Goal: Contribute content

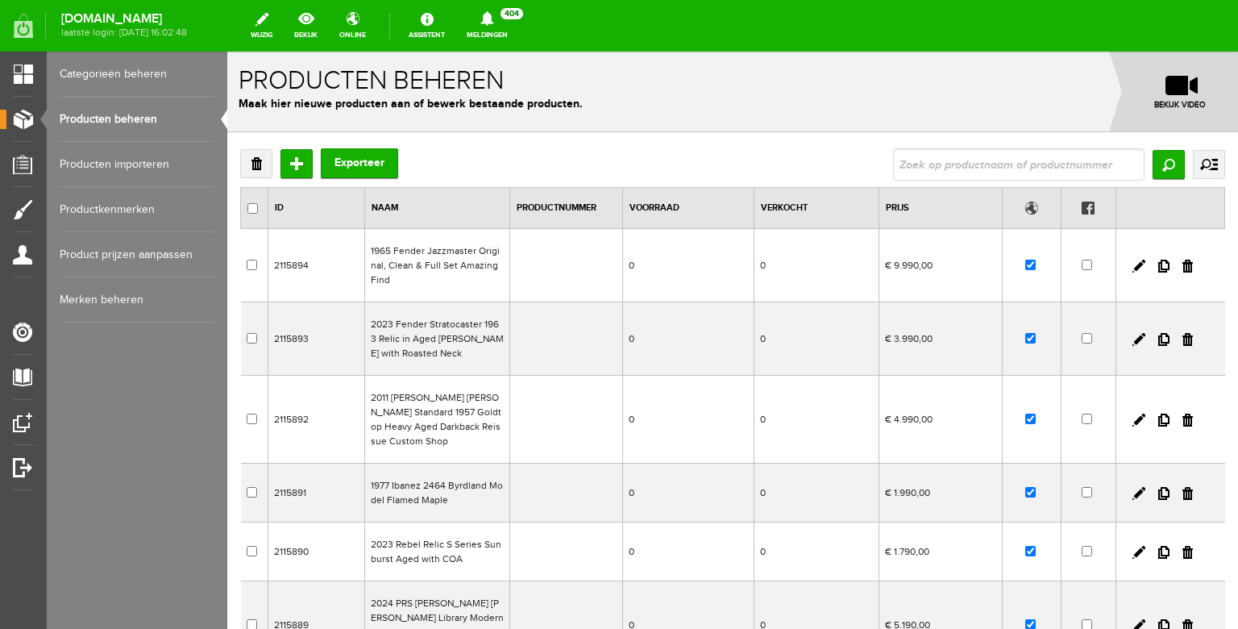
scroll to position [230, 0]
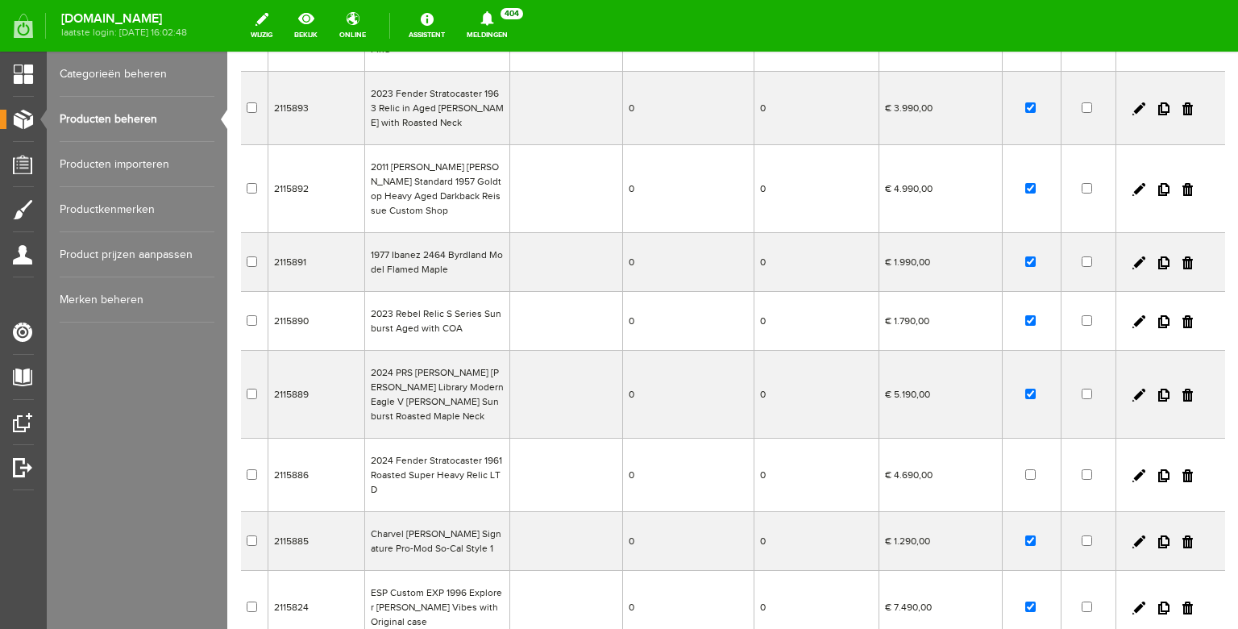
click at [108, 108] on link "Producten beheren" at bounding box center [137, 119] width 155 height 45
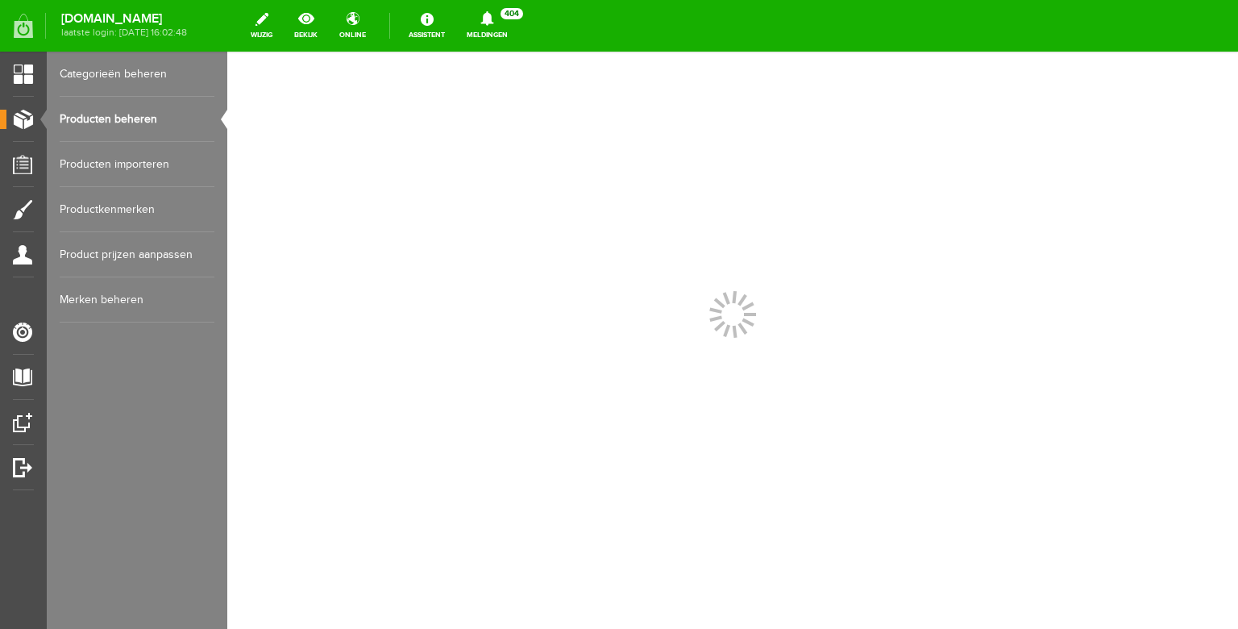
scroll to position [0, 0]
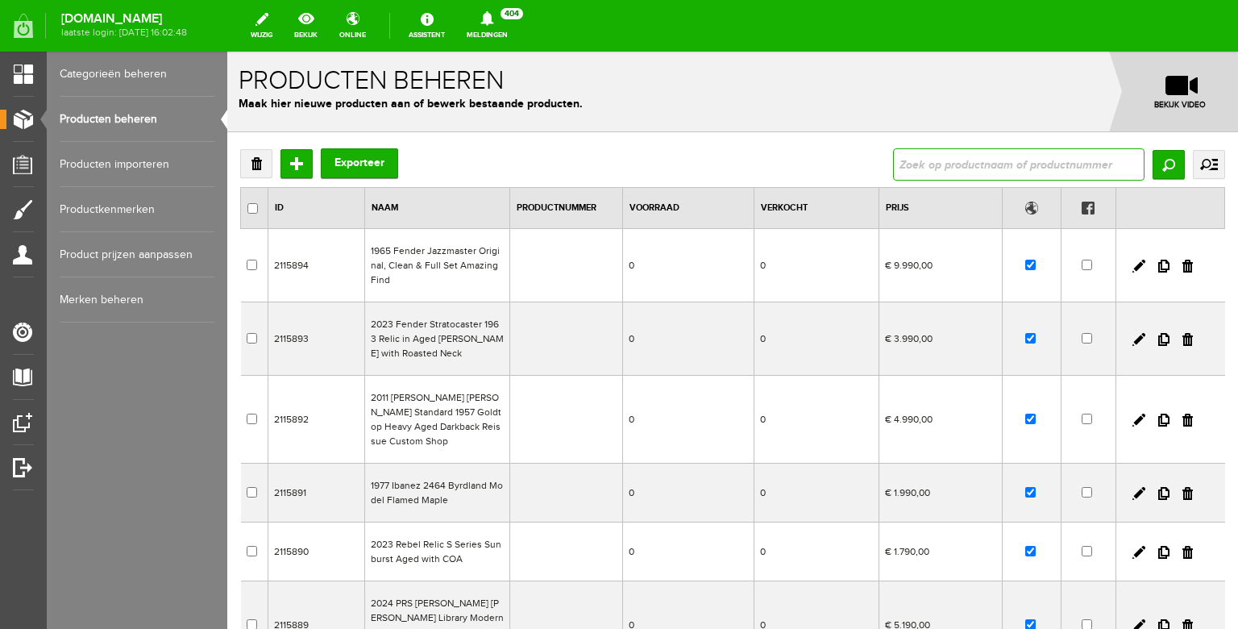
click at [944, 156] on input "text" at bounding box center [1018, 164] width 251 height 32
type input "dna"
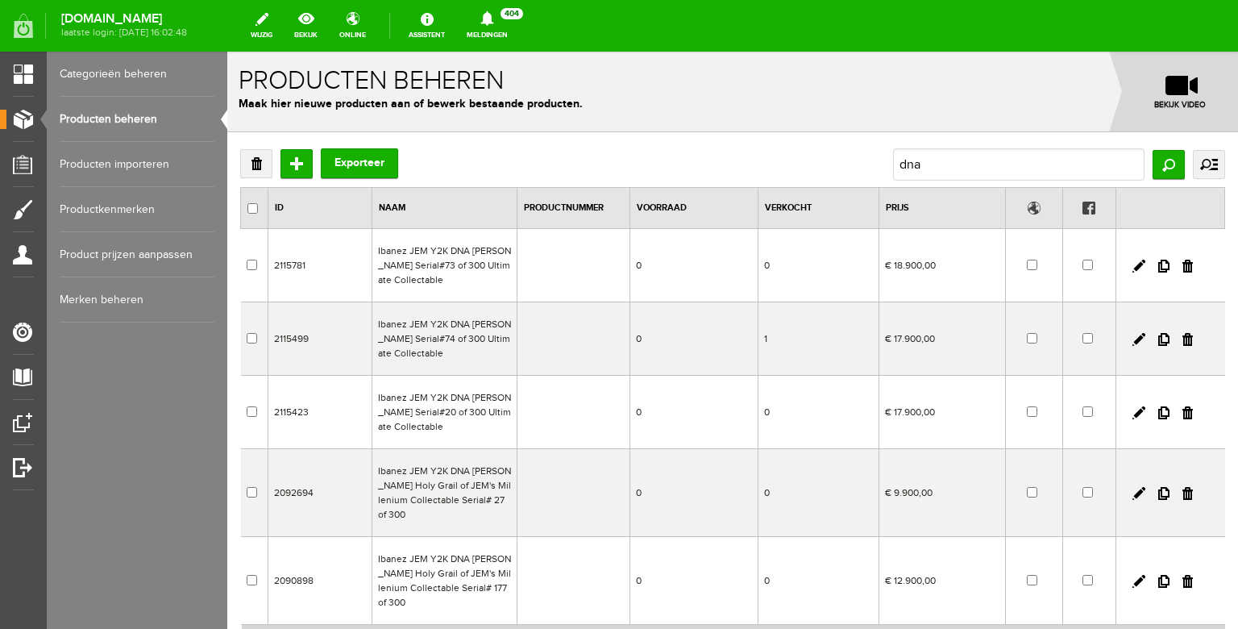
click at [457, 268] on td "Ibanez JEM Y2K DNA [PERSON_NAME] Serial#73 of 300 Ultimate Collectable" at bounding box center [443, 265] width 145 height 73
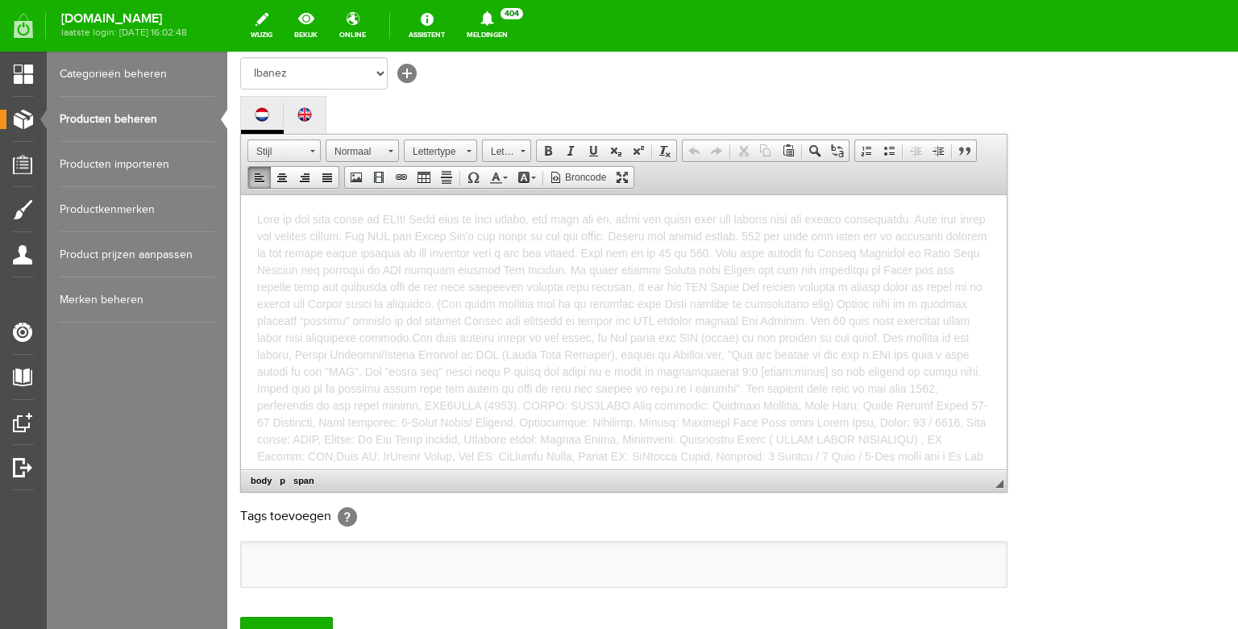
drag, startPoint x: 608, startPoint y: 461, endPoint x: 156, endPoint y: 159, distance: 543.7
click at [241, 194] on html "Please follow rjvguitars on Facebook, Instagram and Youtube for daily updates o…" at bounding box center [623, 331] width 765 height 274
copy body "Lore ip dol sita conse ad ELIt! Sedd eius te inci utlabo, etd magn ali en, admi…"
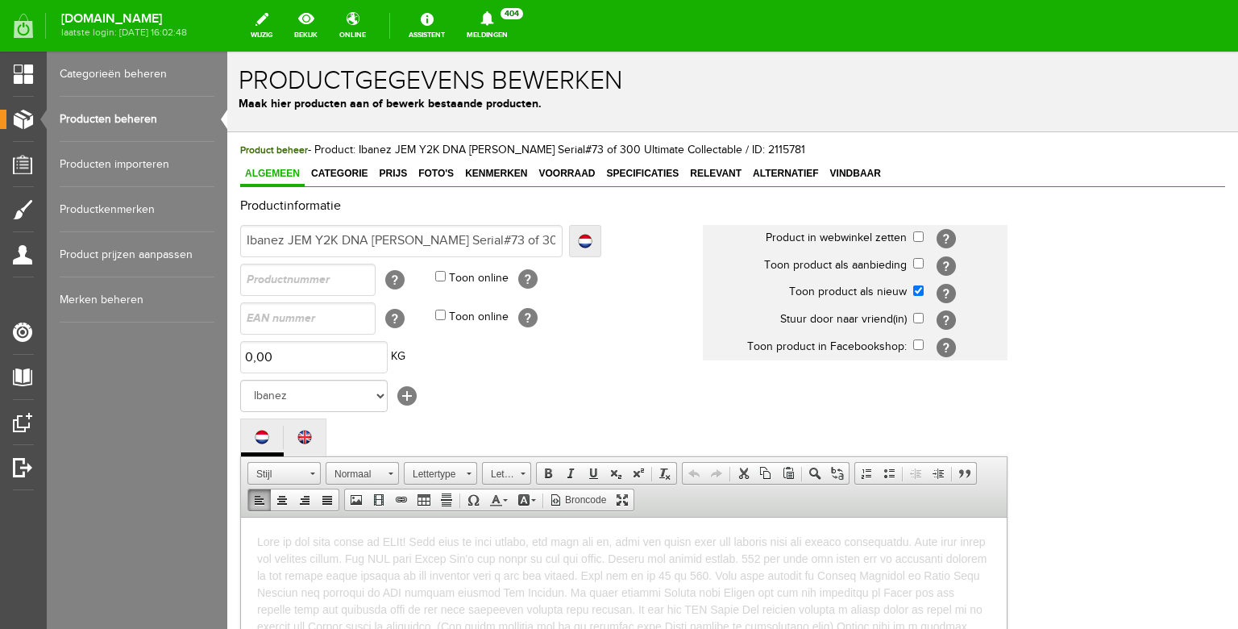
click at [93, 111] on link "Producten beheren" at bounding box center [137, 119] width 155 height 45
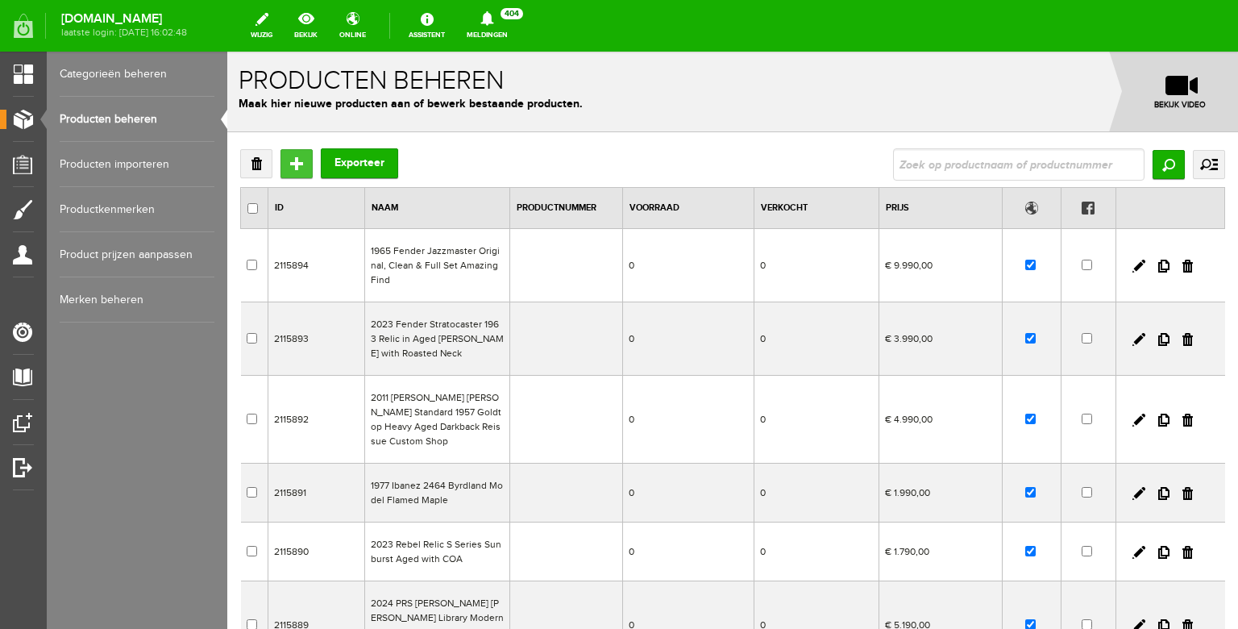
click at [288, 157] on input "Toevoegen" at bounding box center [296, 163] width 32 height 29
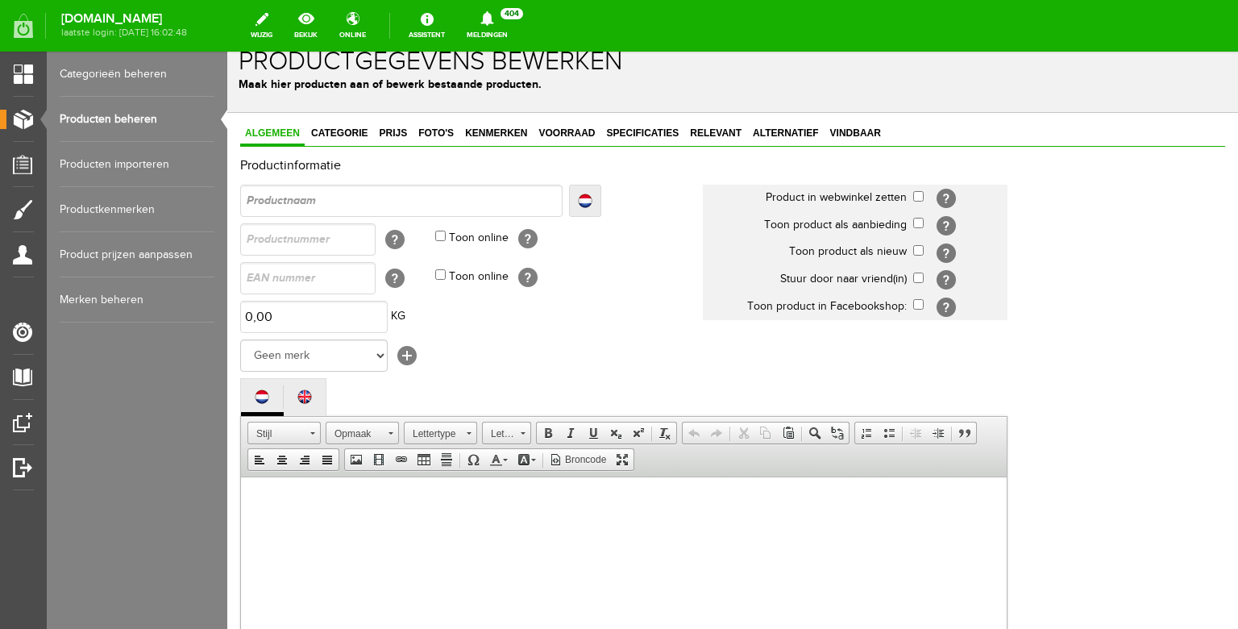
scroll to position [155, 0]
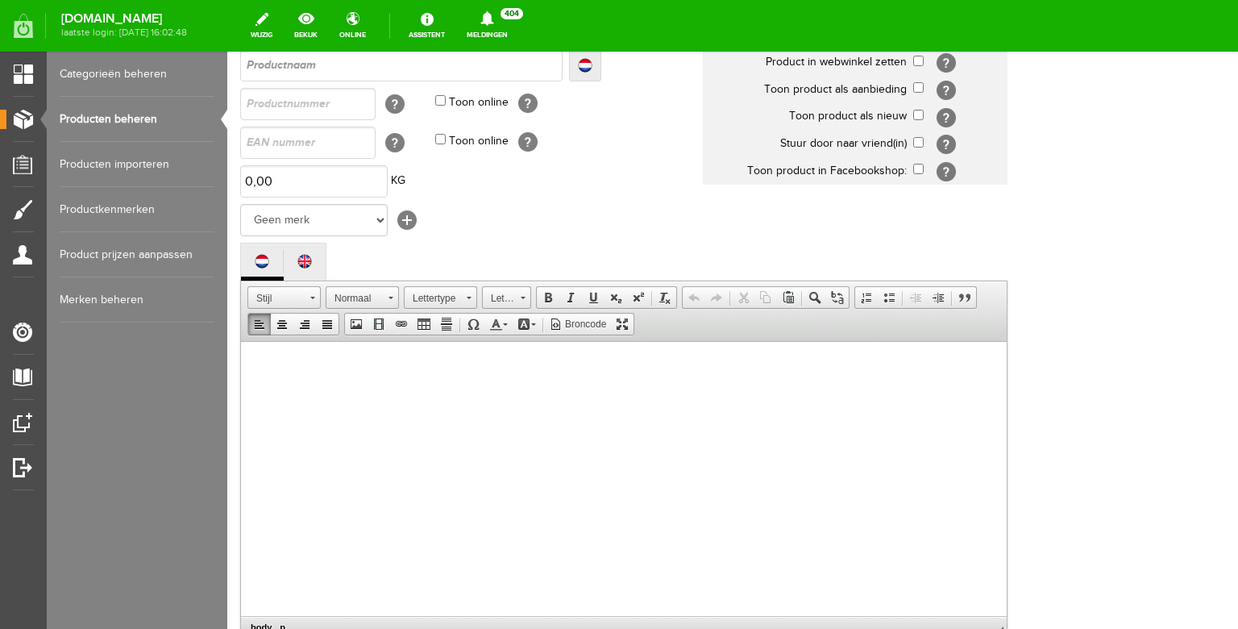
click at [417, 376] on body at bounding box center [623, 494] width 733 height 274
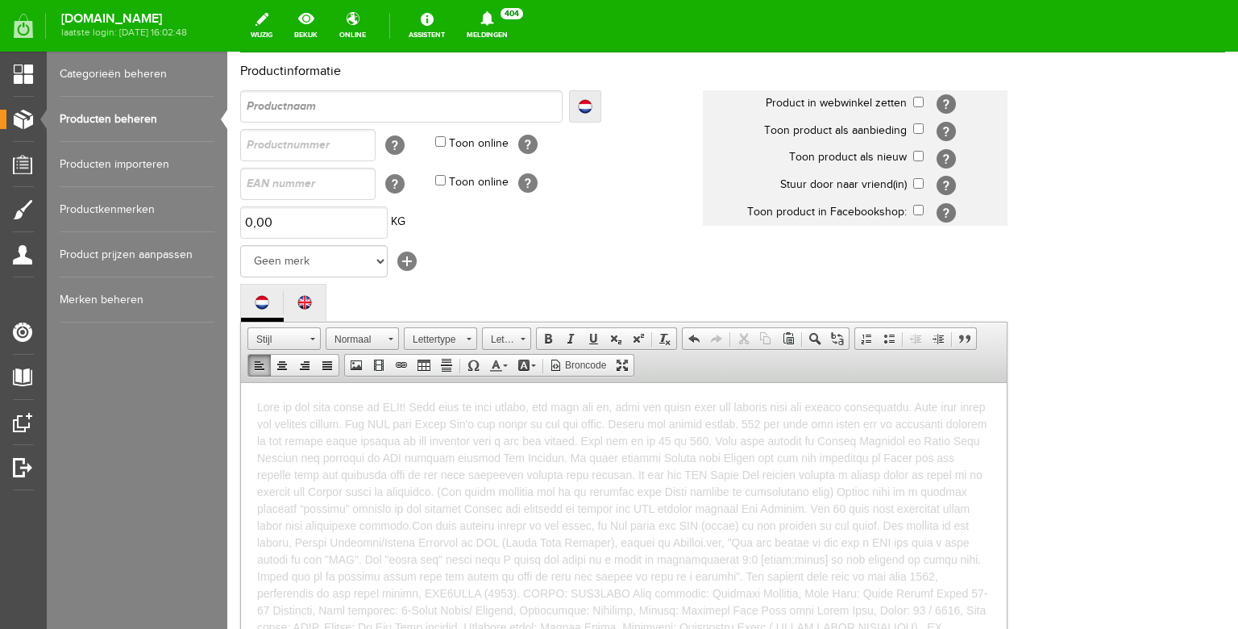
scroll to position [103, 0]
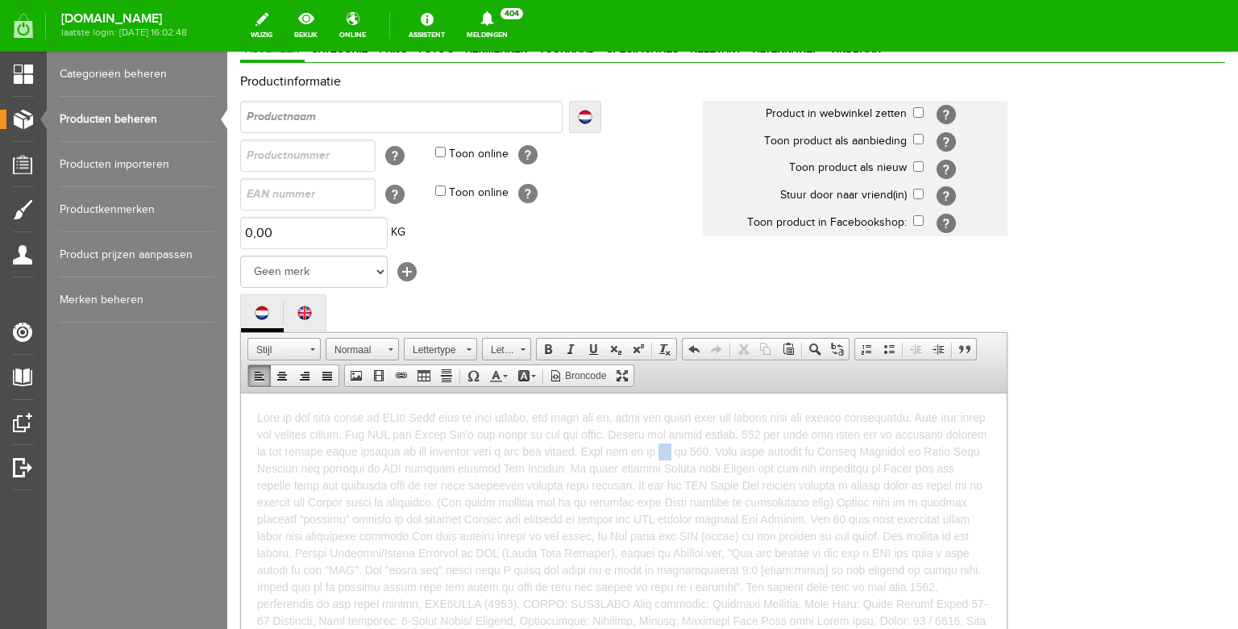
drag, startPoint x: 703, startPoint y: 451, endPoint x: 694, endPoint y: 450, distance: 8.9
click at [694, 450] on span at bounding box center [622, 543] width 731 height 267
drag, startPoint x: 763, startPoint y: 419, endPoint x: 744, endPoint y: 419, distance: 19.3
click at [744, 419] on span at bounding box center [622, 543] width 731 height 267
drag, startPoint x: 853, startPoint y: 417, endPoint x: 819, endPoint y: 416, distance: 34.7
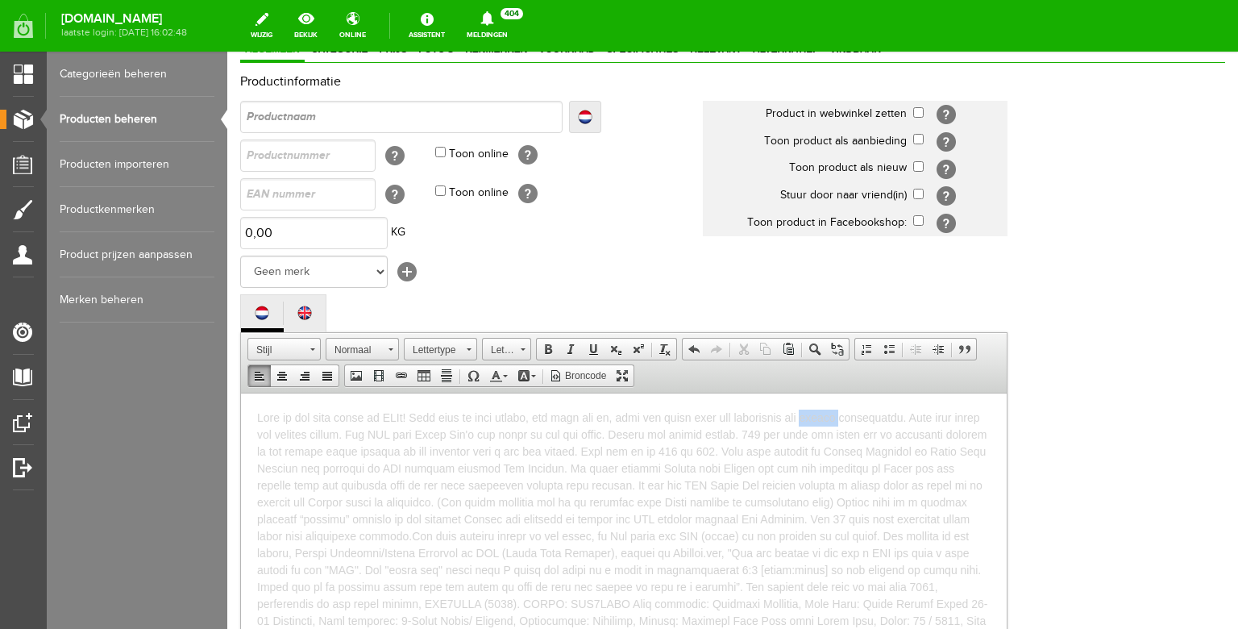
click at [819, 416] on span at bounding box center [622, 543] width 731 height 267
drag, startPoint x: 289, startPoint y: 432, endPoint x: 250, endPoint y: 442, distance: 40.6
click at [258, 435] on span at bounding box center [622, 543] width 731 height 267
click at [289, 435] on span at bounding box center [622, 543] width 731 height 267
drag, startPoint x: 289, startPoint y: 434, endPoint x: 255, endPoint y: 437, distance: 34.8
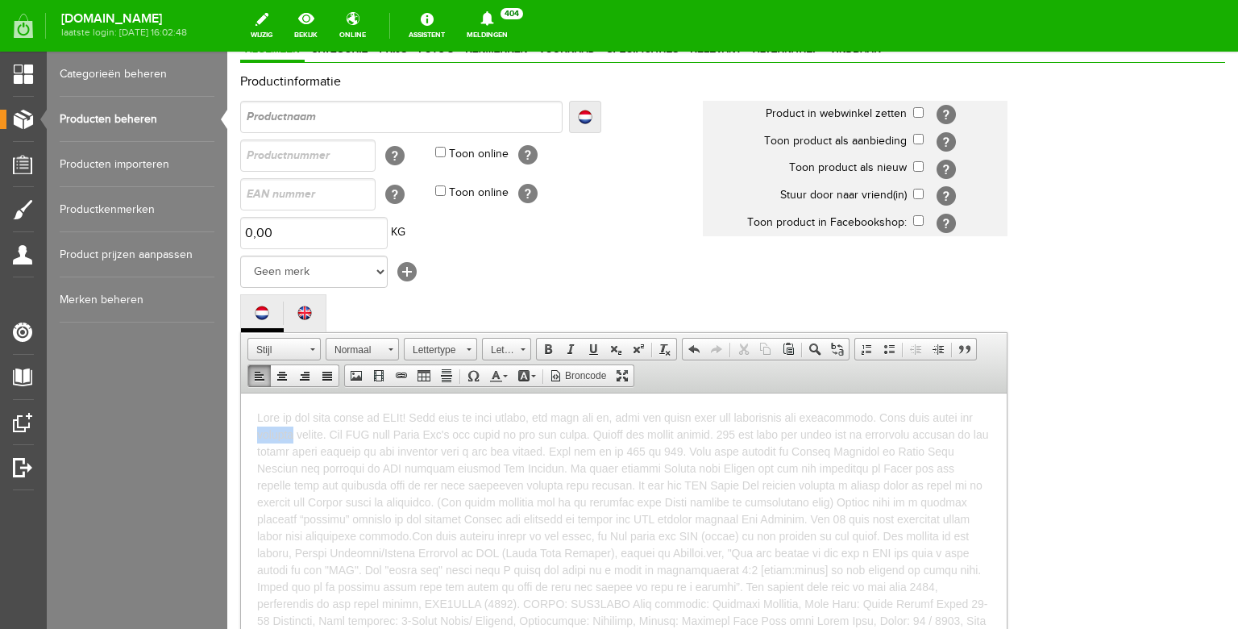
click at [255, 437] on html "Please follow rjvguitars on Facebook, Instagram and Youtube for daily updates o…" at bounding box center [623, 529] width 765 height 274
click at [298, 444] on p at bounding box center [623, 544] width 733 height 271
drag, startPoint x: 288, startPoint y: 433, endPoint x: 256, endPoint y: 434, distance: 31.4
click at [256, 434] on html "Please follow rjvguitars on Facebook, Instagram and Youtube for daily updates o…" at bounding box center [623, 529] width 765 height 274
click at [466, 434] on span at bounding box center [621, 543] width 728 height 267
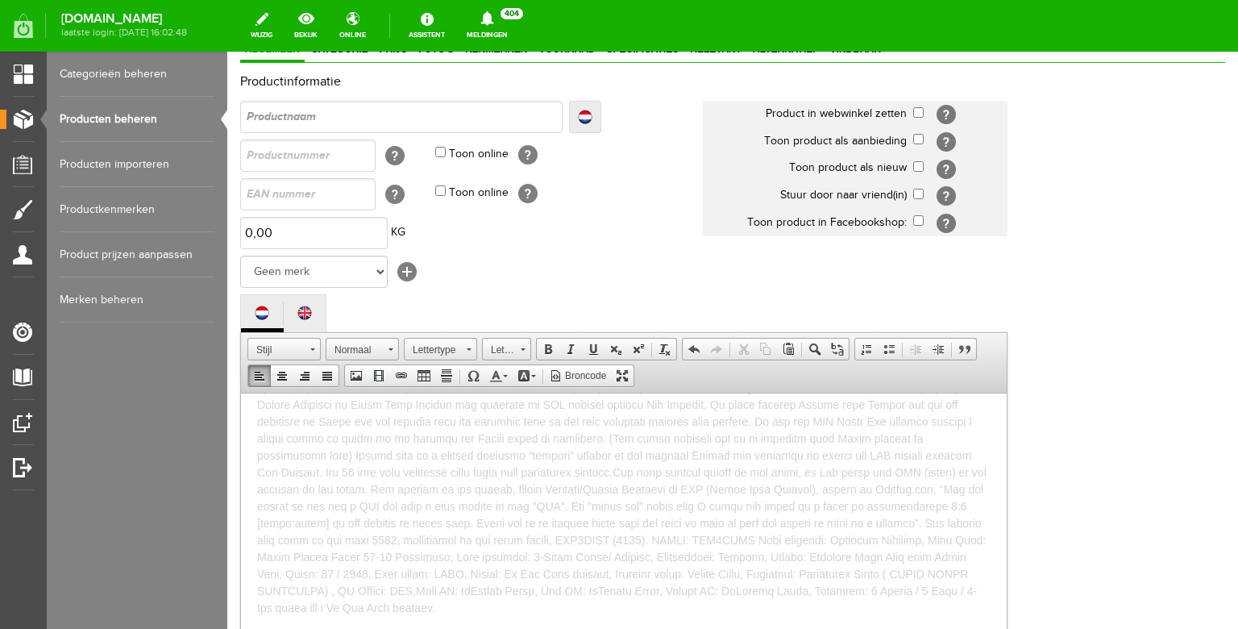
scroll to position [126, 0]
click at [240, 255] on select "Geen merk Hymn Peavey Vox Rickenbacker [PERSON_NAME] [PERSON_NAME] [PERSON_NAME…" at bounding box center [313, 271] width 147 height 32
select select "124518"
click option "Ibanez" at bounding box center [227, 52] width 0 height 0
click at [919, 116] on input "checkbox" at bounding box center [918, 112] width 10 height 10
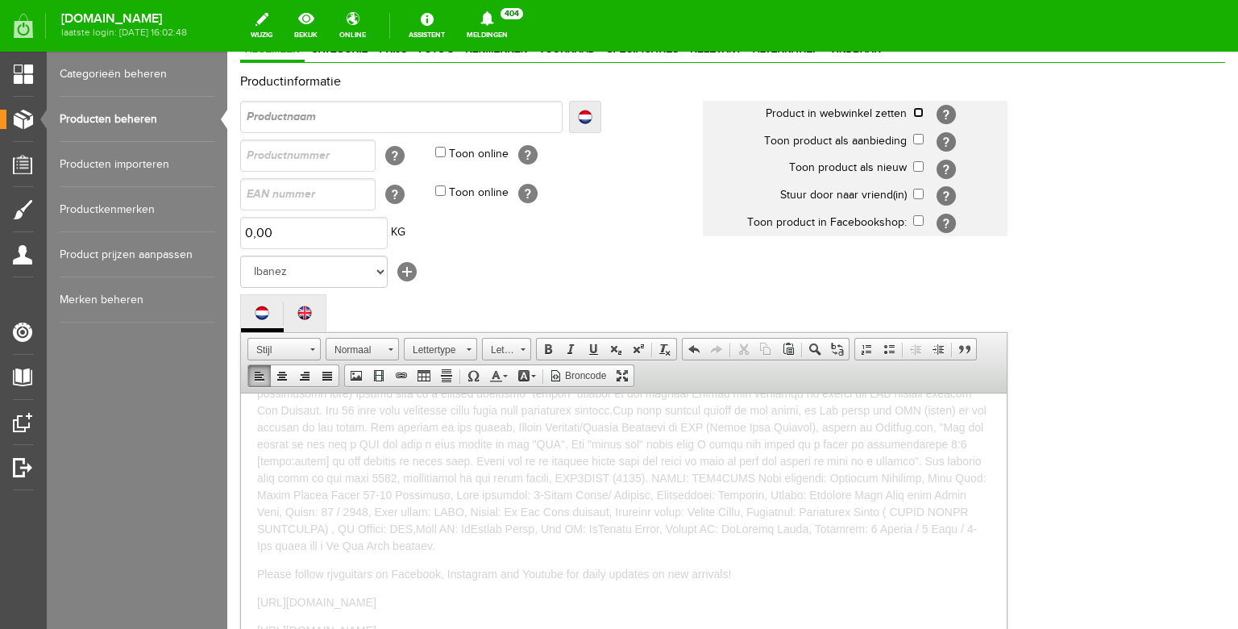
checkbox input "true"
click at [920, 168] on input "checkbox" at bounding box center [918, 166] width 10 height 10
checkbox input "true"
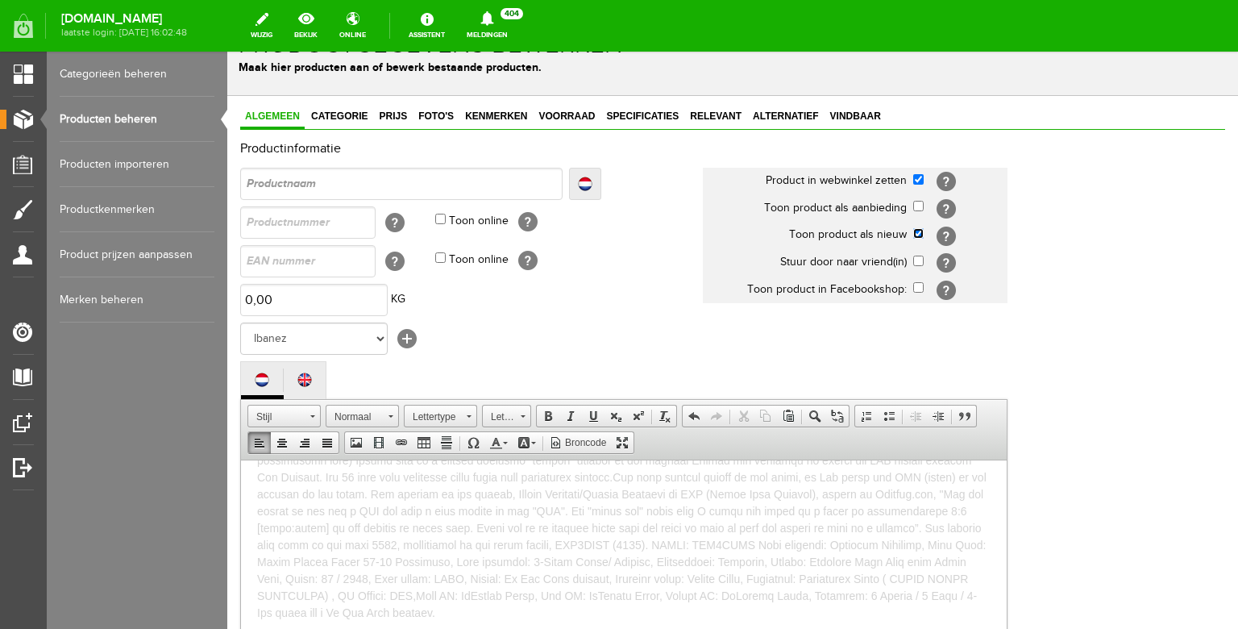
scroll to position [0, 0]
